Goal: Entertainment & Leisure: Consume media (video, audio)

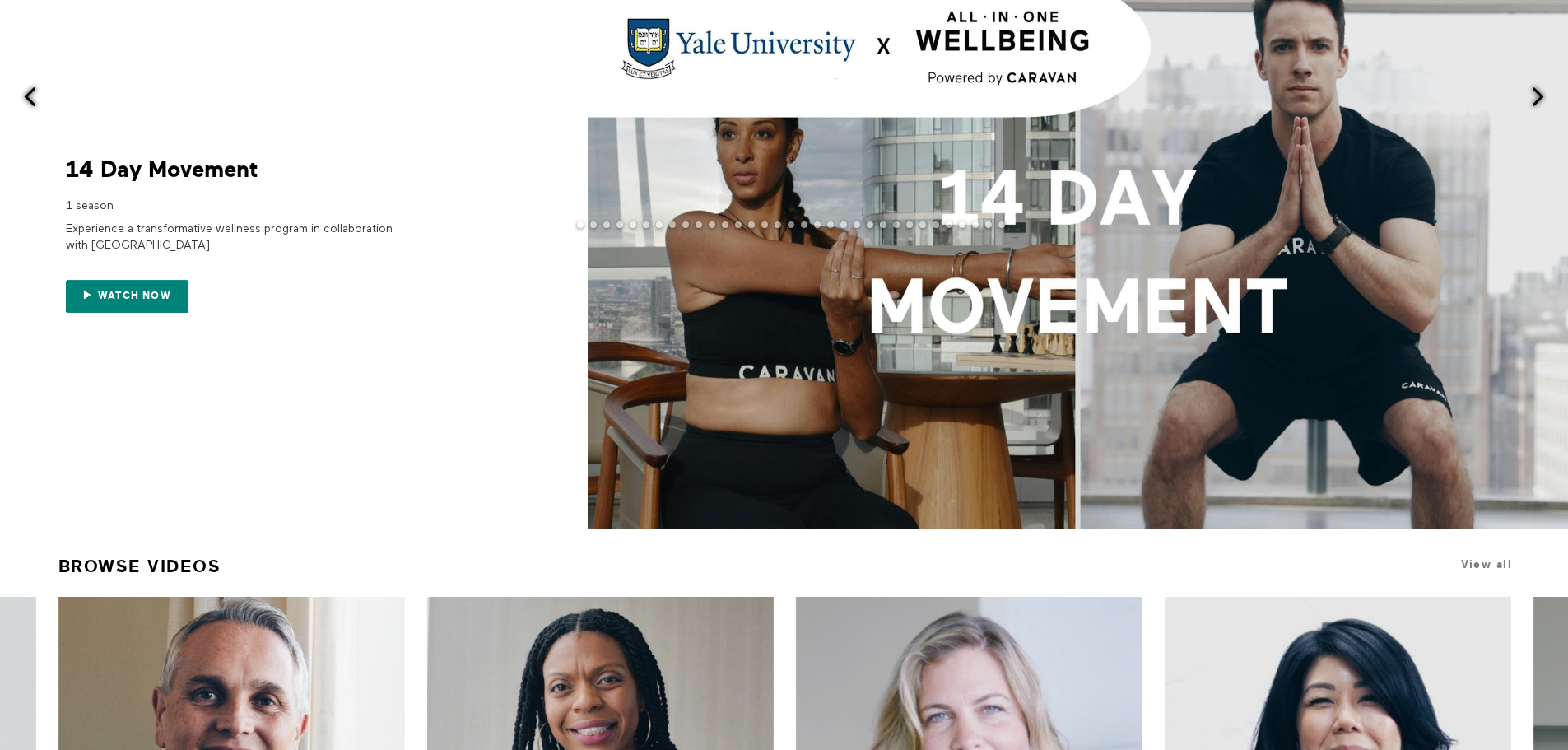
scroll to position [82, 0]
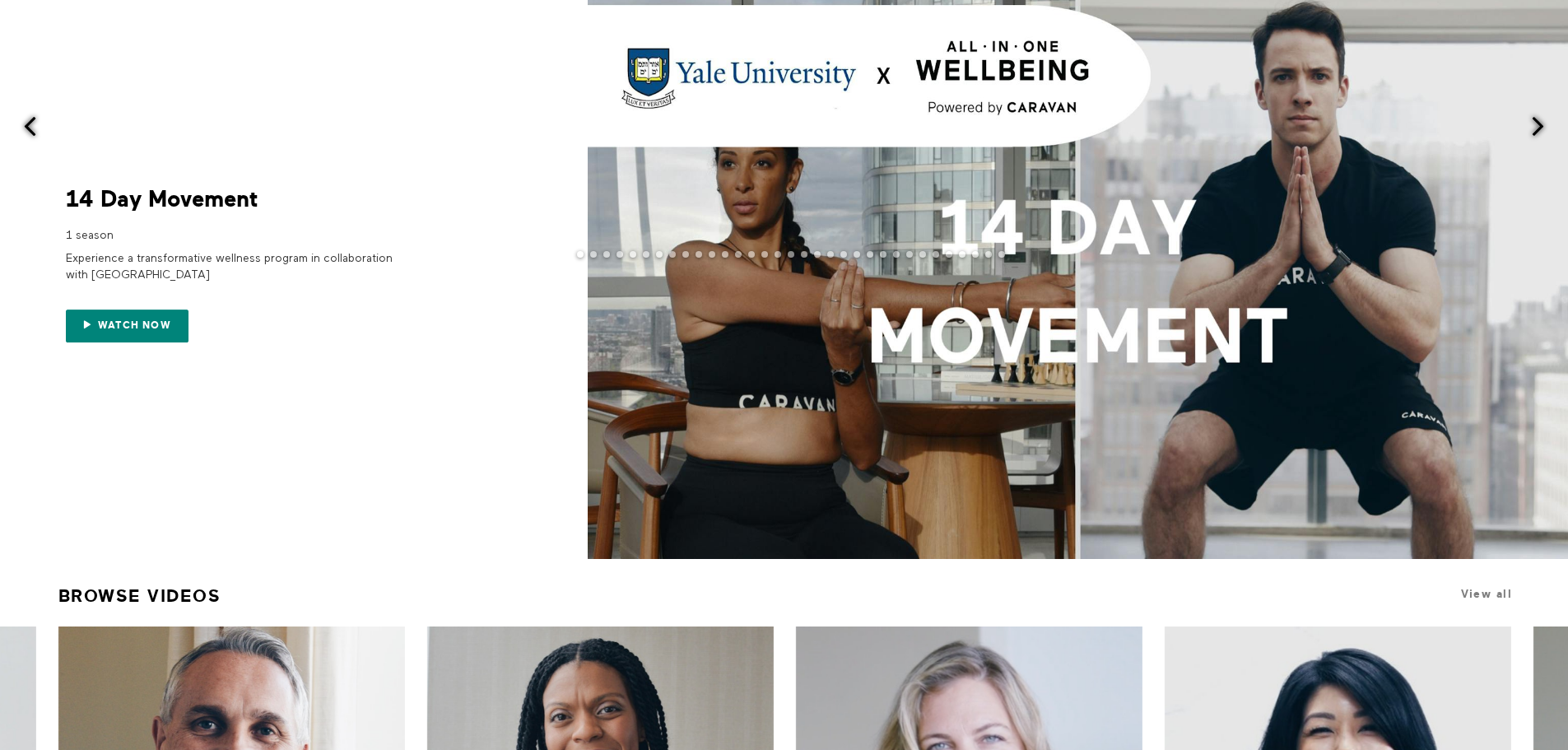
click at [1027, 308] on span at bounding box center [1078, 265] width 980 height 588
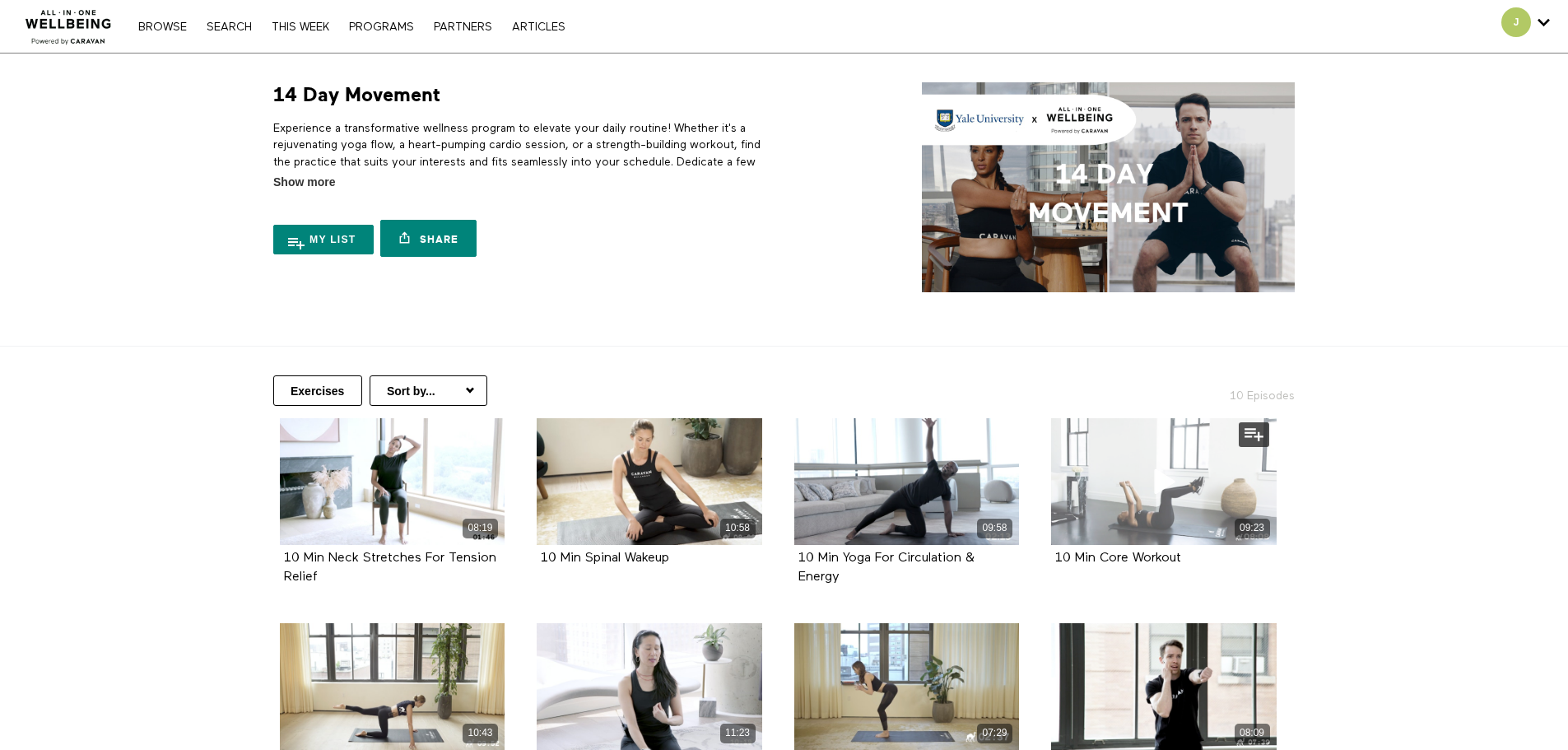
click at [1166, 512] on div "09:23" at bounding box center [1163, 481] width 226 height 127
